Goal: Transaction & Acquisition: Purchase product/service

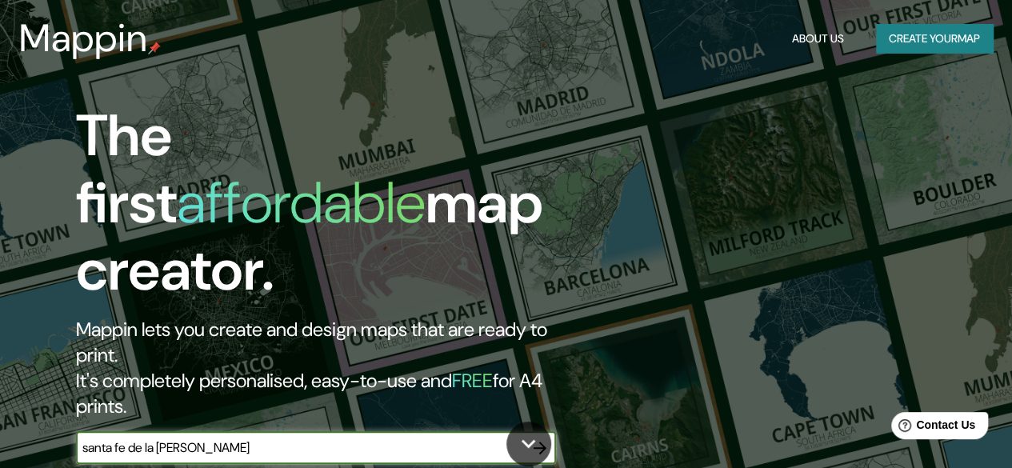
type input "santa fe de la [PERSON_NAME]"
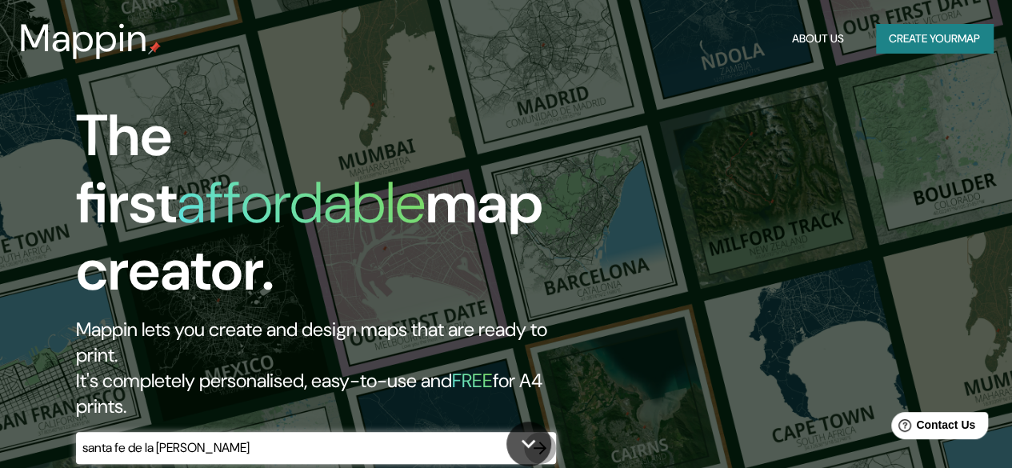
click at [542, 439] on icon "button" at bounding box center [540, 448] width 19 height 19
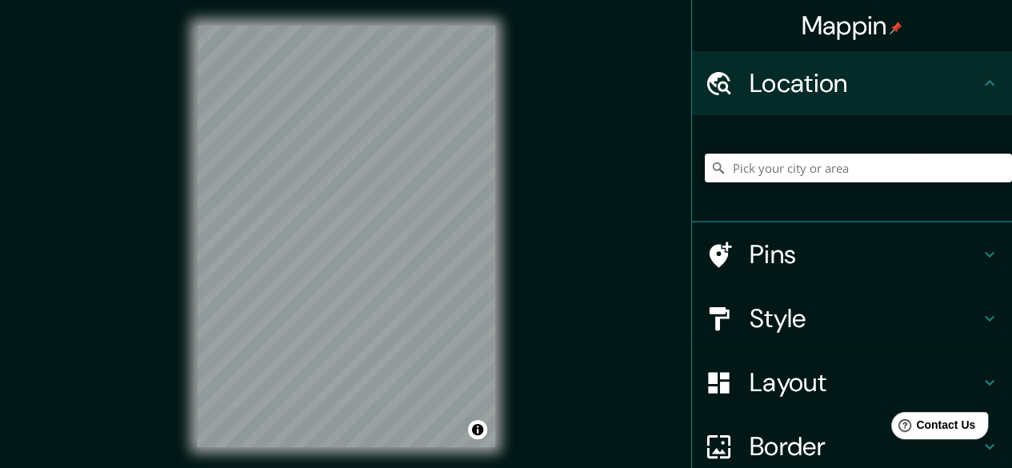
click at [739, 166] on input "Pick your city or area" at bounding box center [858, 168] width 307 height 29
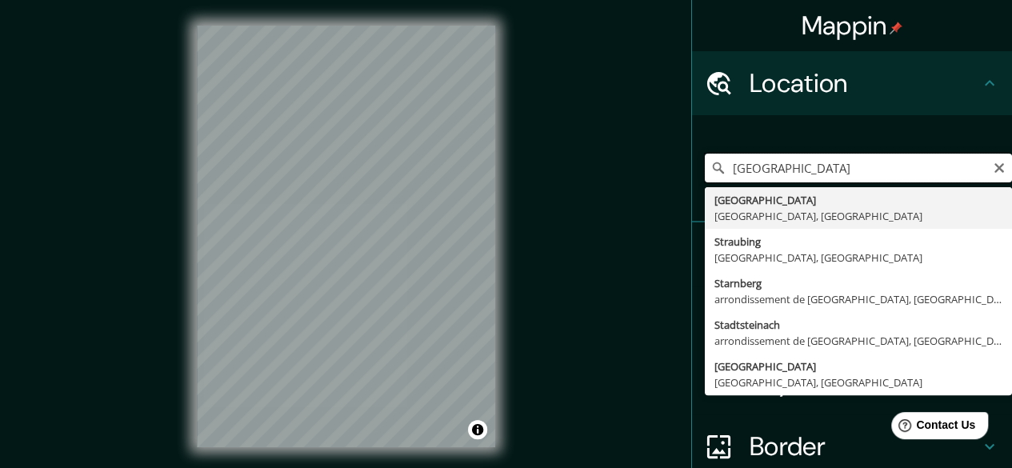
click at [824, 169] on input "[GEOGRAPHIC_DATA]" at bounding box center [858, 168] width 307 height 29
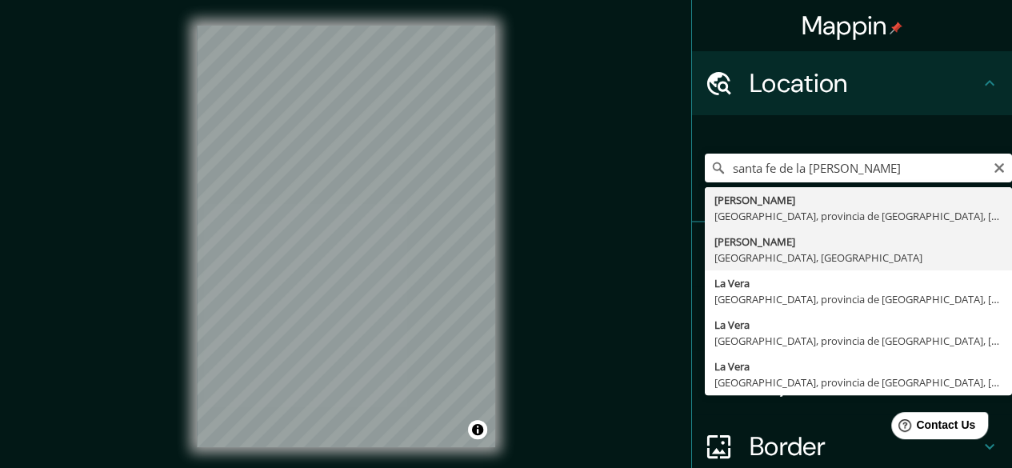
type input "Vera, [GEOGRAPHIC_DATA], [GEOGRAPHIC_DATA]"
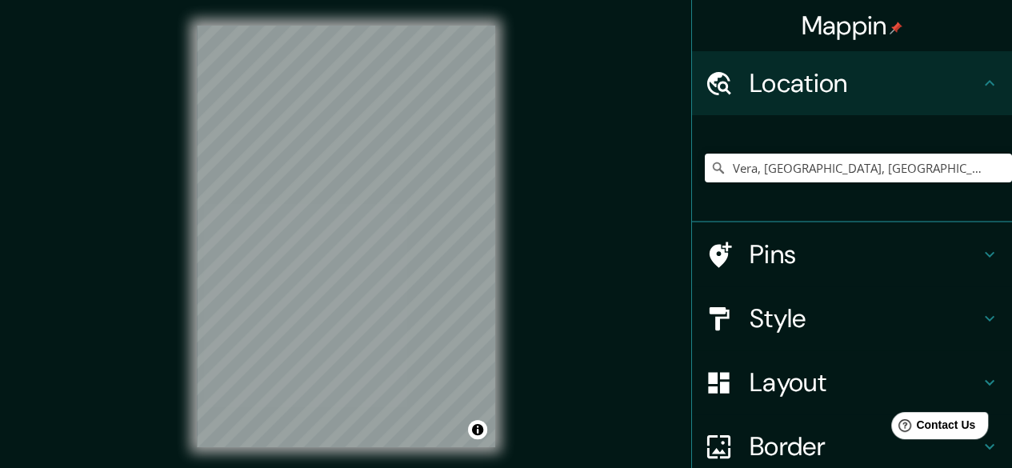
click at [750, 260] on h4 "Pins" at bounding box center [865, 254] width 230 height 32
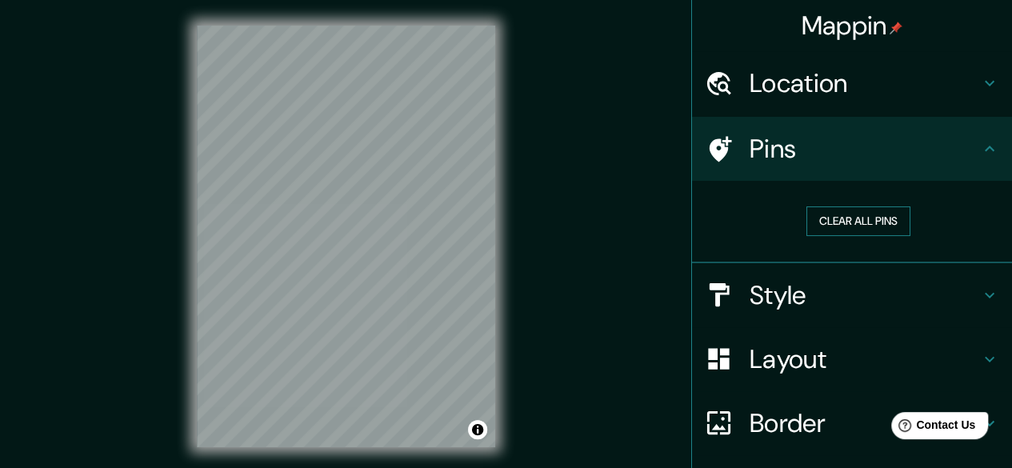
click at [842, 227] on button "Clear all pins" at bounding box center [859, 221] width 104 height 30
click at [750, 286] on h4 "Style" at bounding box center [865, 295] width 230 height 32
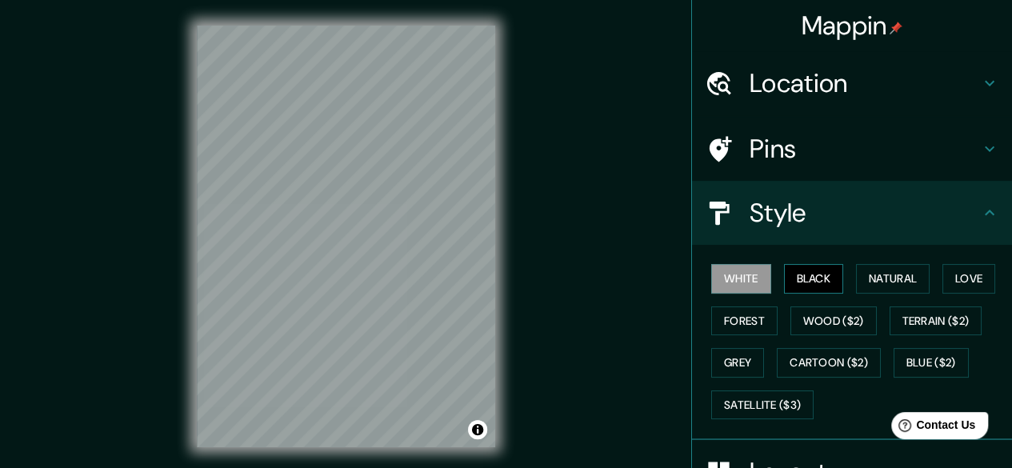
click at [791, 271] on button "Black" at bounding box center [814, 279] width 60 height 30
click at [875, 274] on button "Natural" at bounding box center [893, 279] width 74 height 30
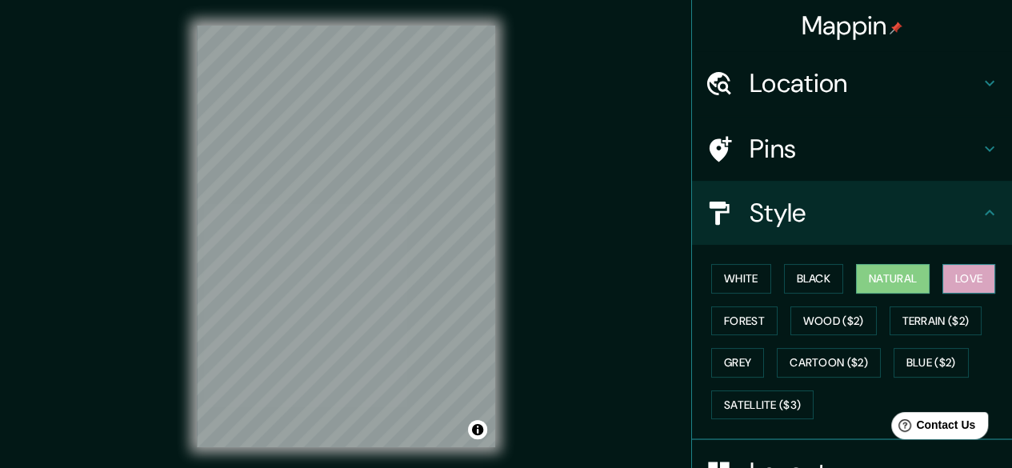
click at [964, 287] on button "Love" at bounding box center [969, 279] width 53 height 30
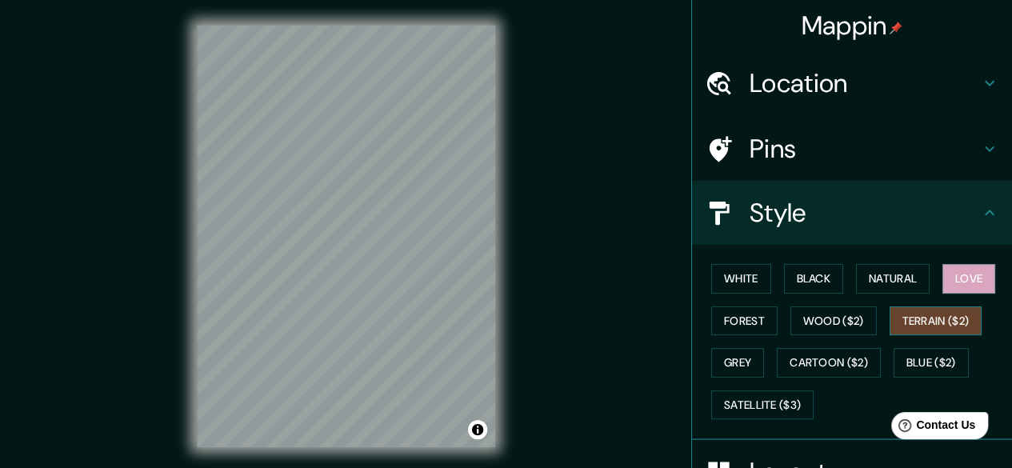
click at [940, 327] on button "Terrain ($2)" at bounding box center [936, 322] width 93 height 30
click at [828, 324] on button "Wood ($2)" at bounding box center [834, 322] width 86 height 30
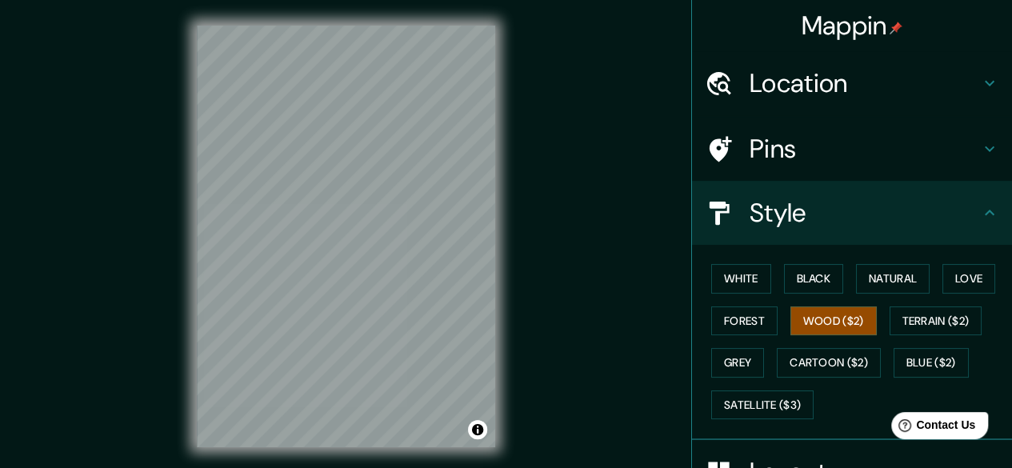
click at [835, 278] on div "White Black Natural Love Forest Wood ($2) Terrain ($2) Grey Cartoon ($2) Blue (…" at bounding box center [858, 342] width 307 height 168
click at [814, 282] on button "Black" at bounding box center [814, 279] width 60 height 30
click at [877, 321] on div "White Black Natural Love Forest Wood ($2) Terrain ($2) Grey Cartoon ($2) Blue (…" at bounding box center [858, 342] width 307 height 168
click at [851, 322] on button "Wood ($2)" at bounding box center [834, 322] width 86 height 30
click at [843, 371] on button "Cartoon ($2)" at bounding box center [829, 363] width 104 height 30
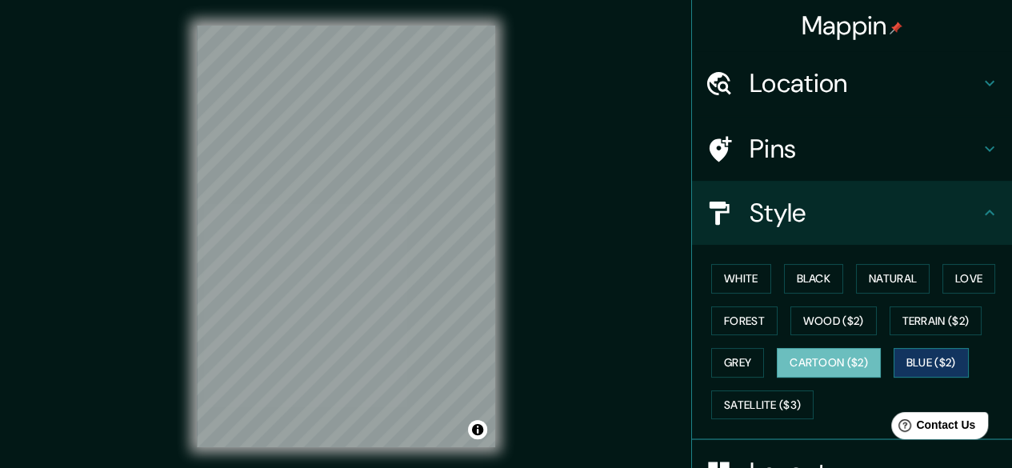
click at [894, 369] on button "Blue ($2)" at bounding box center [931, 363] width 75 height 30
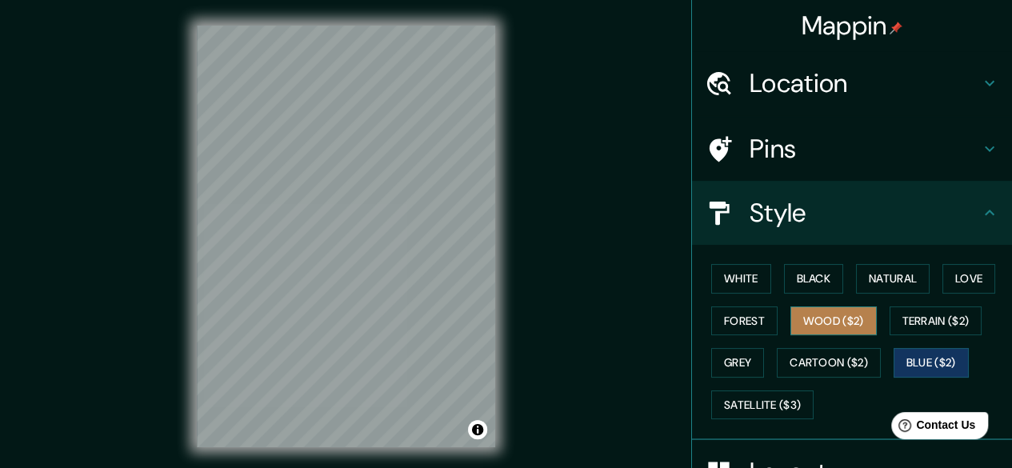
click at [850, 331] on button "Wood ($2)" at bounding box center [834, 322] width 86 height 30
